Goal: Transaction & Acquisition: Purchase product/service

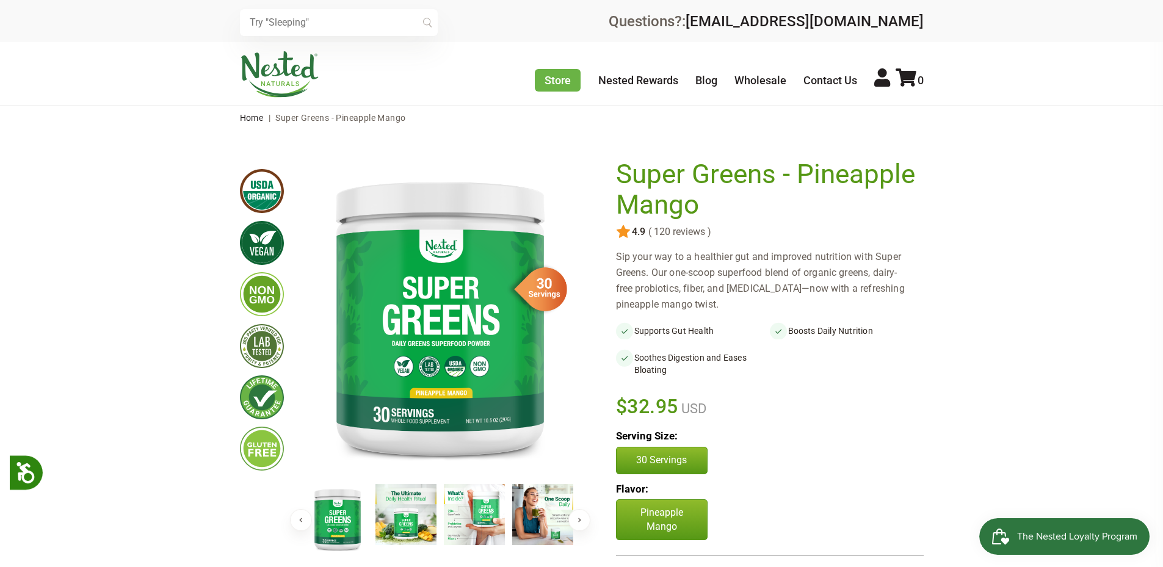
click at [467, 512] on img at bounding box center [474, 514] width 61 height 61
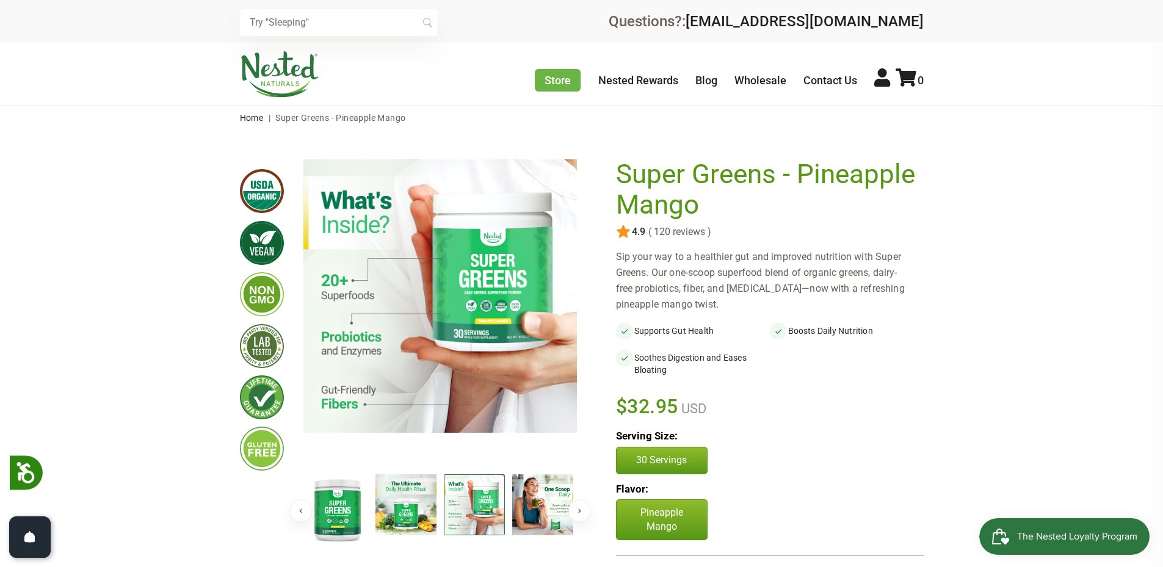
click at [578, 513] on button "Next" at bounding box center [579, 511] width 22 height 22
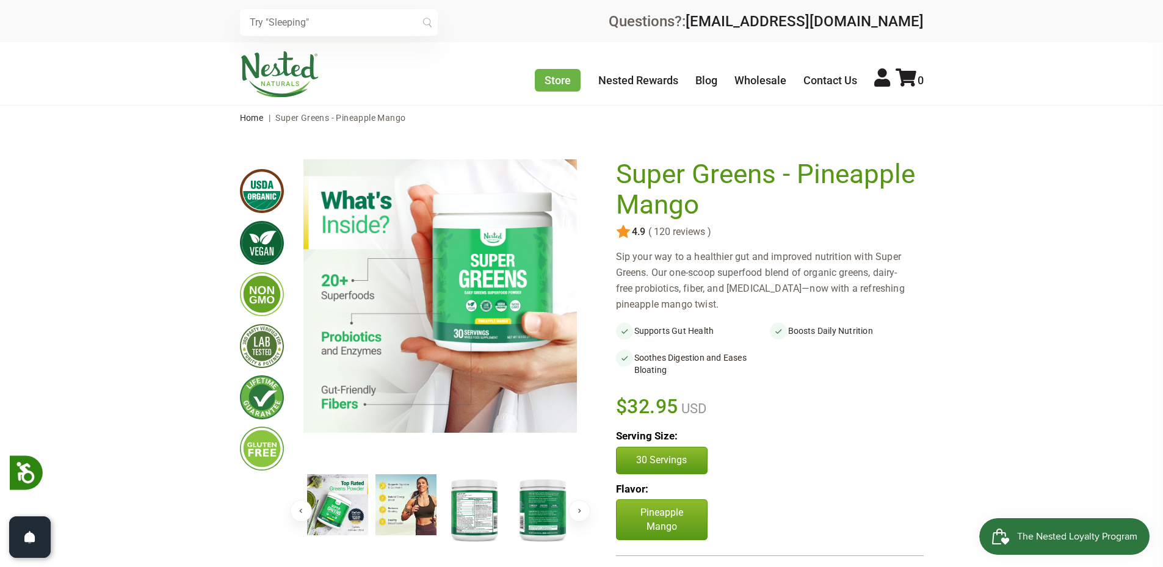
click at [471, 495] on img at bounding box center [474, 509] width 61 height 70
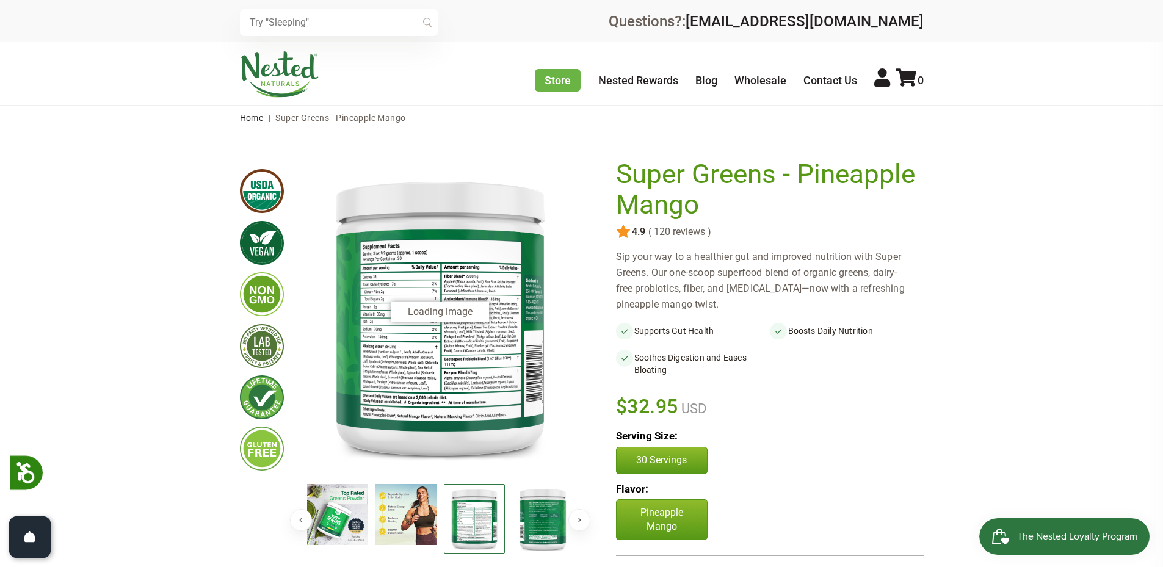
click at [482, 518] on img at bounding box center [474, 519] width 61 height 70
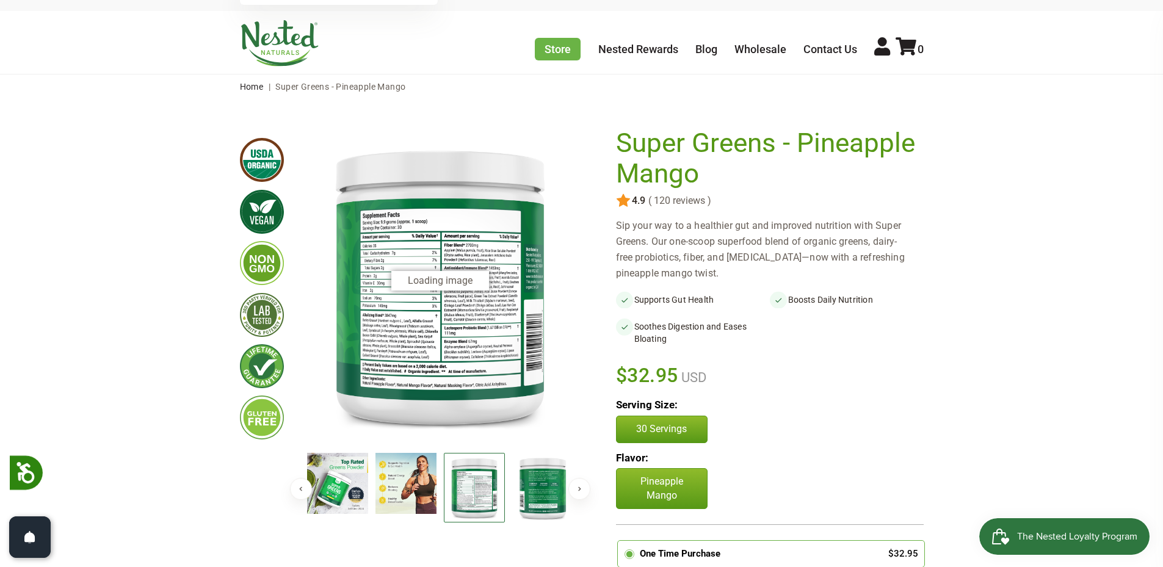
scroll to position [61, 0]
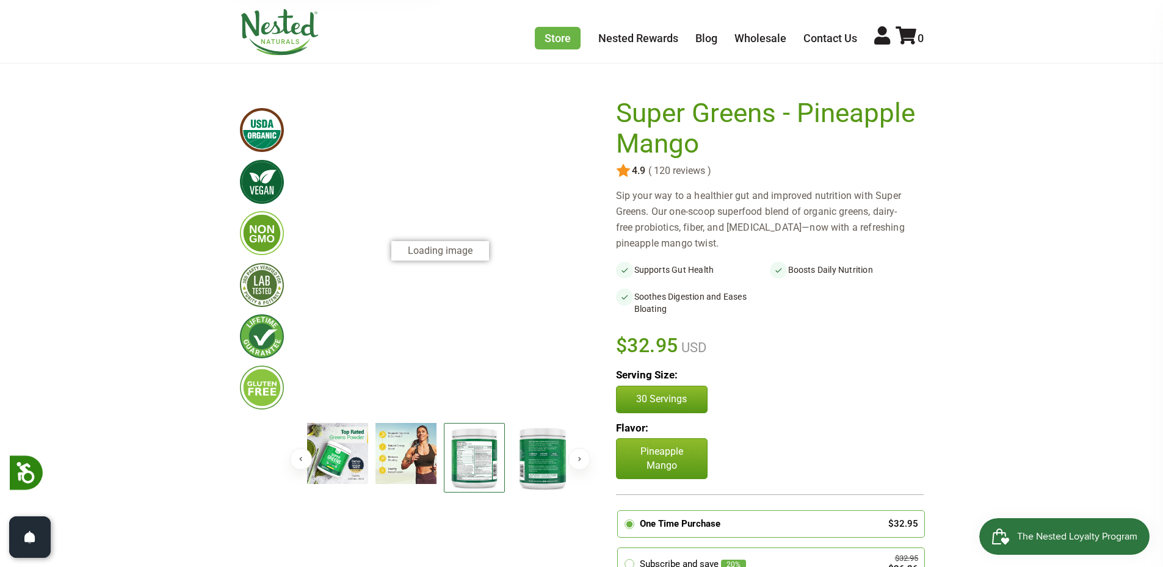
click at [466, 449] on img at bounding box center [474, 458] width 61 height 70
click at [541, 469] on img at bounding box center [542, 458] width 61 height 70
click at [458, 472] on img at bounding box center [474, 458] width 61 height 70
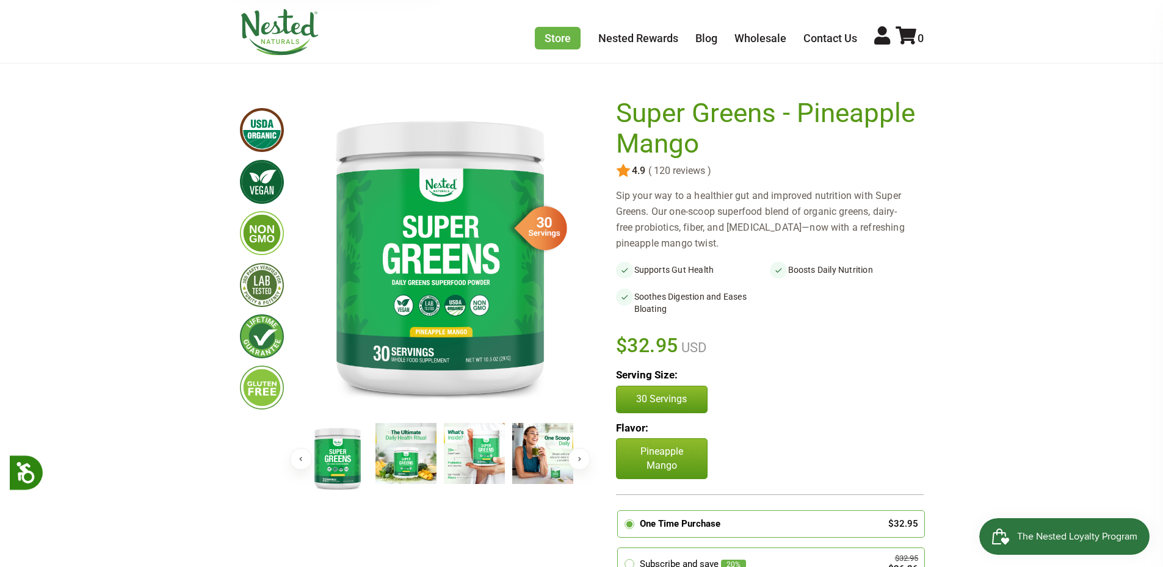
click at [585, 456] on button "Next" at bounding box center [579, 459] width 22 height 22
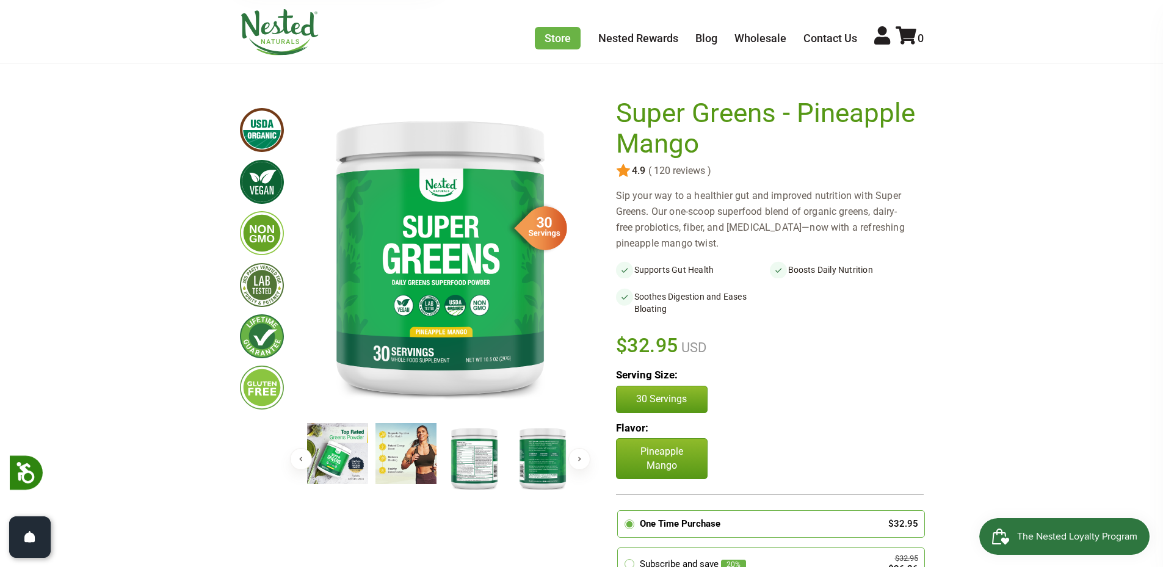
click at [468, 457] on img at bounding box center [474, 458] width 61 height 70
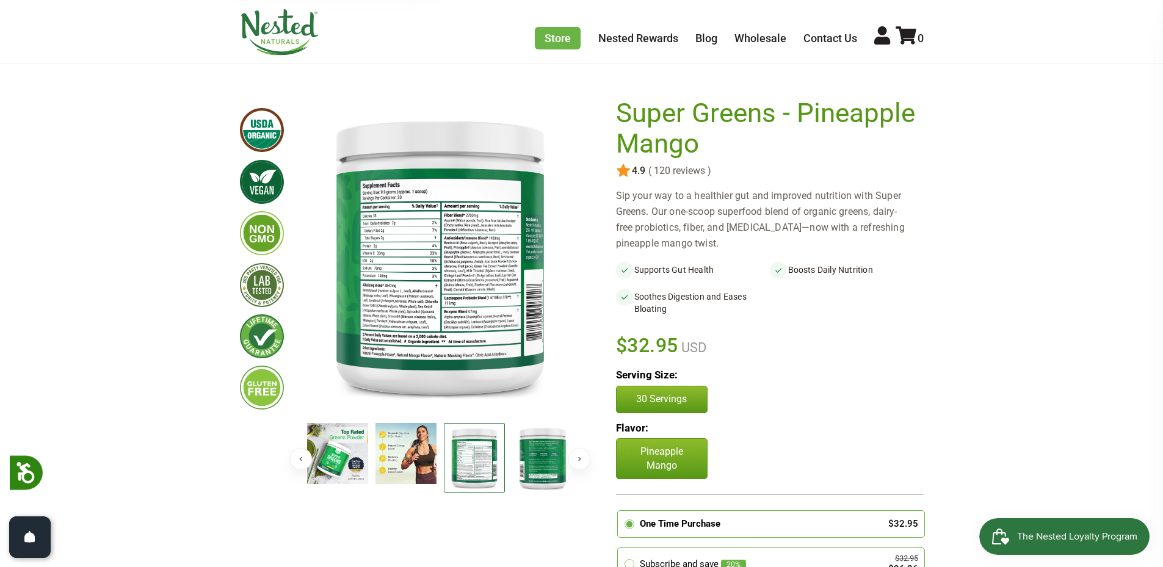
click at [399, 273] on img at bounding box center [439, 255] width 273 height 314
click at [401, 244] on img at bounding box center [439, 255] width 273 height 314
click at [391, 250] on img at bounding box center [439, 255] width 273 height 314
click at [423, 270] on img at bounding box center [439, 255] width 273 height 314
